Goal: Navigation & Orientation: Find specific page/section

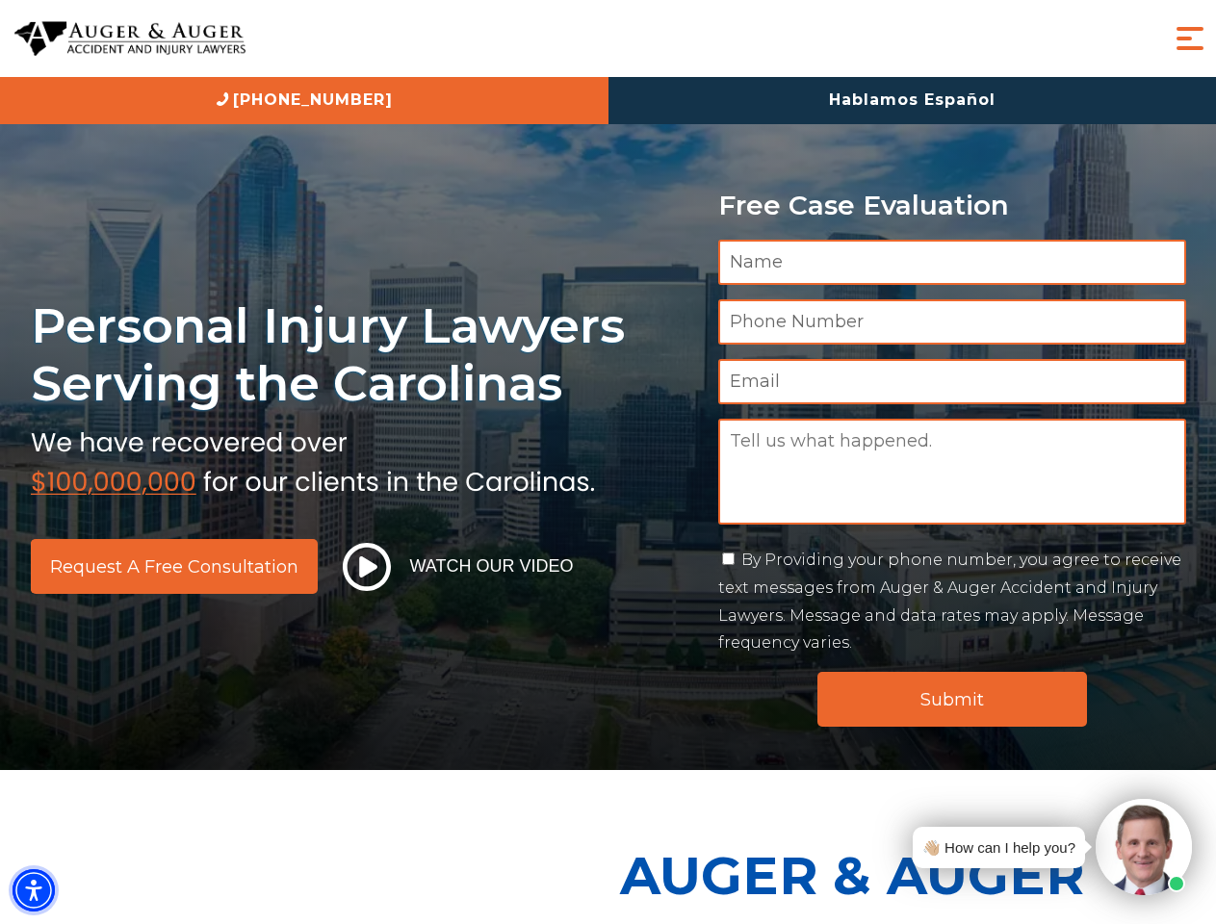
click at [34, 891] on img "Accessibility Menu" at bounding box center [34, 890] width 42 height 42
